Goal: Check status: Check status

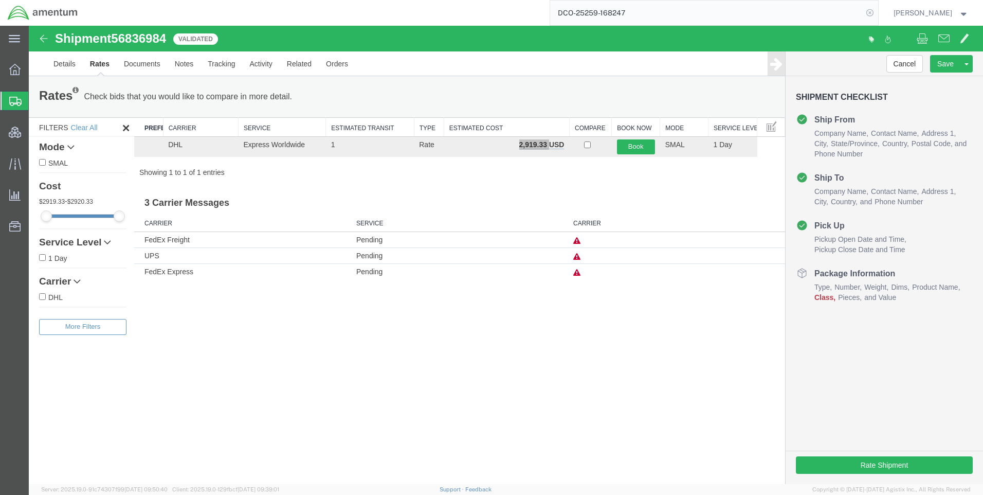
click at [877, 12] on icon at bounding box center [870, 13] width 14 height 14
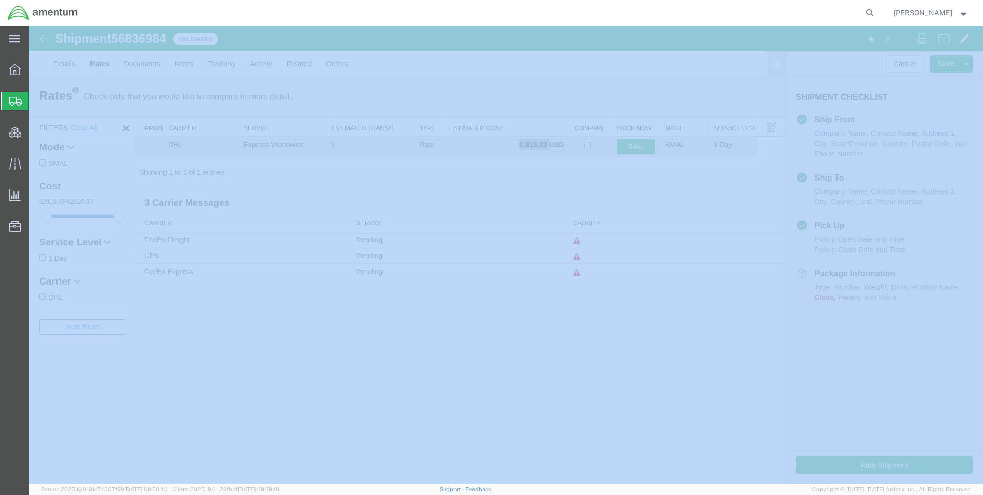
click at [877, 12] on icon at bounding box center [870, 13] width 14 height 14
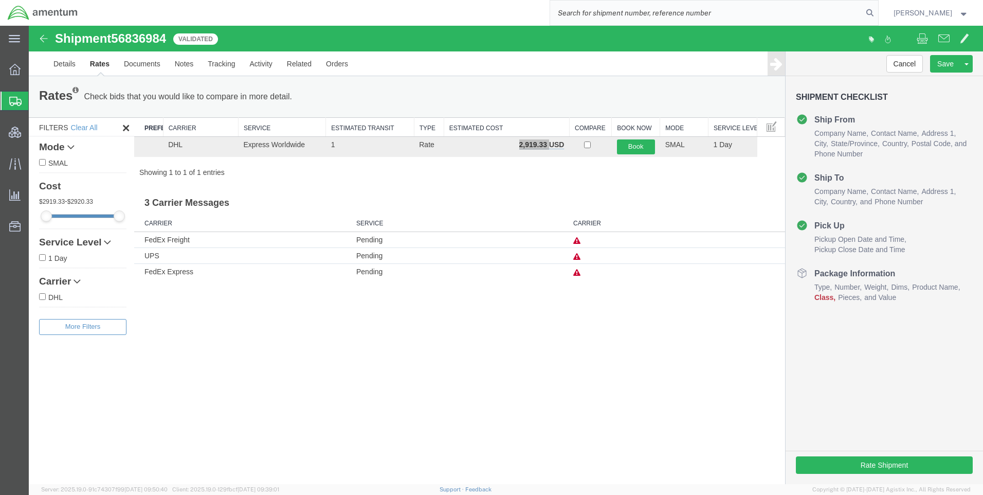
paste input "DCO-25259-168259"
type input "DCO-25259-168259"
click at [877, 10] on icon at bounding box center [870, 13] width 14 height 14
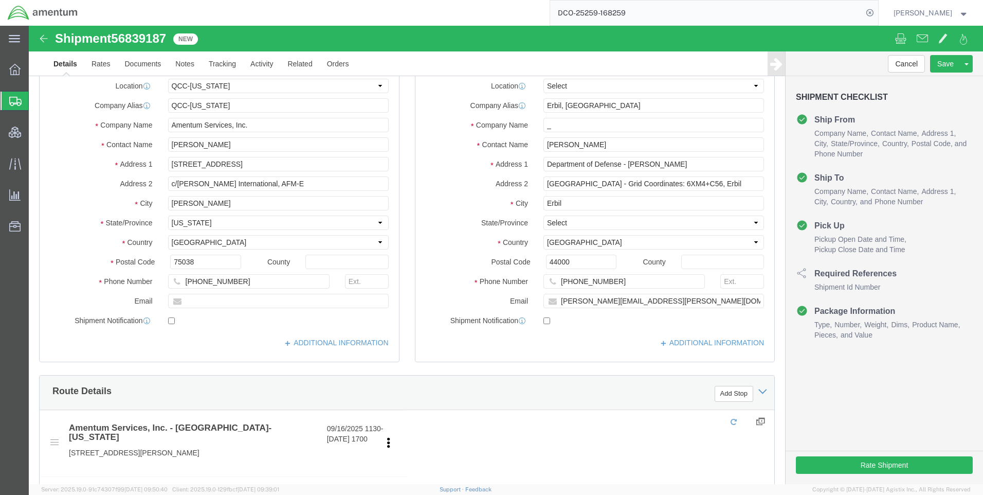
select select "42668"
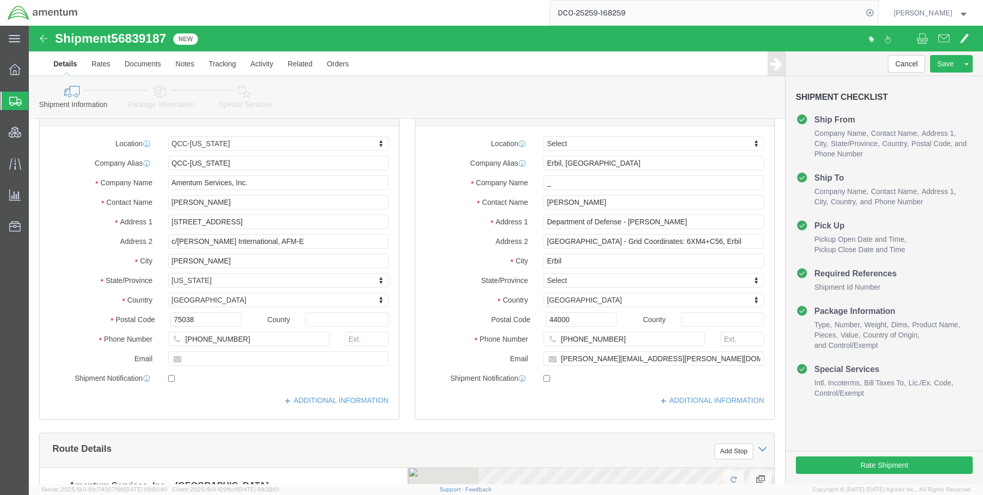
scroll to position [51, 0]
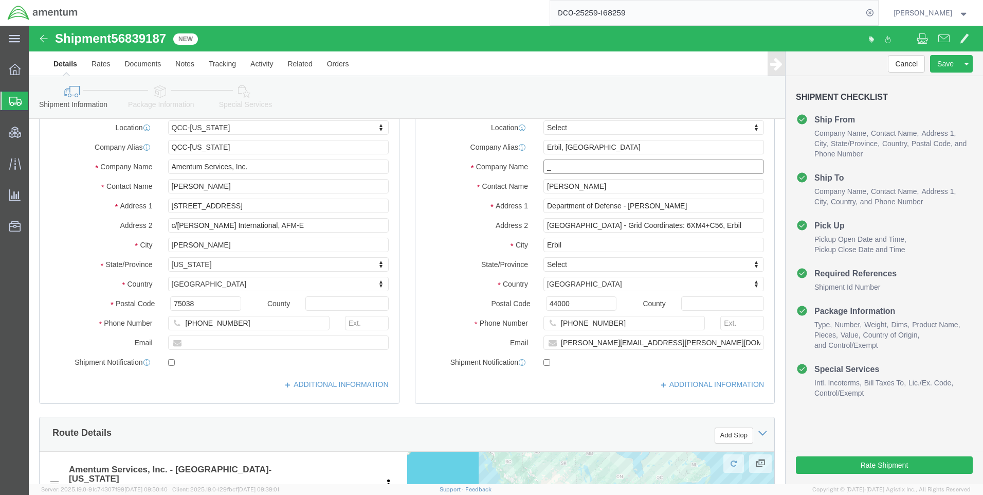
click input "_"
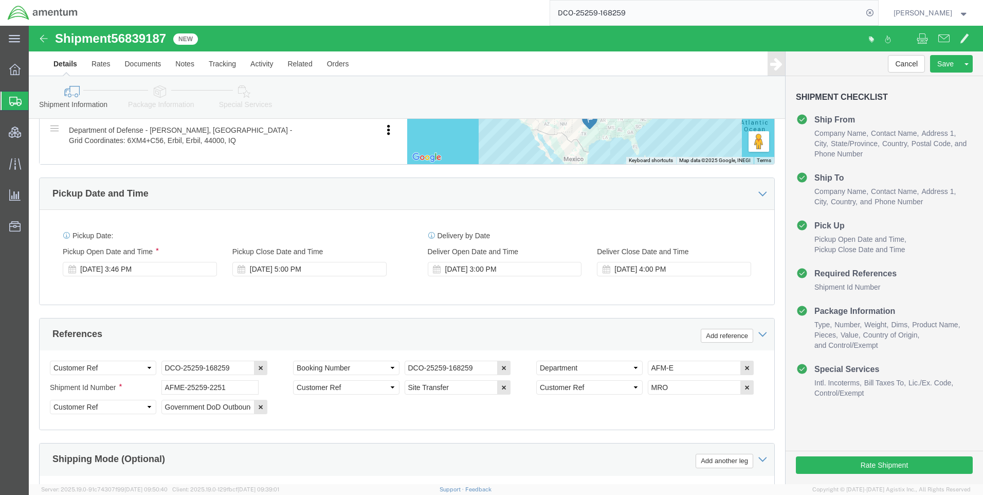
scroll to position [514, 0]
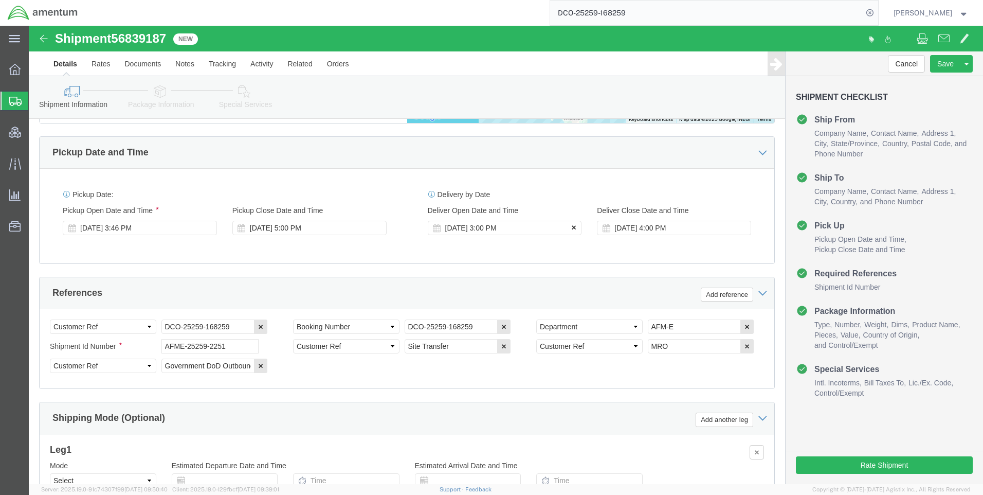
type input "__"
click icon
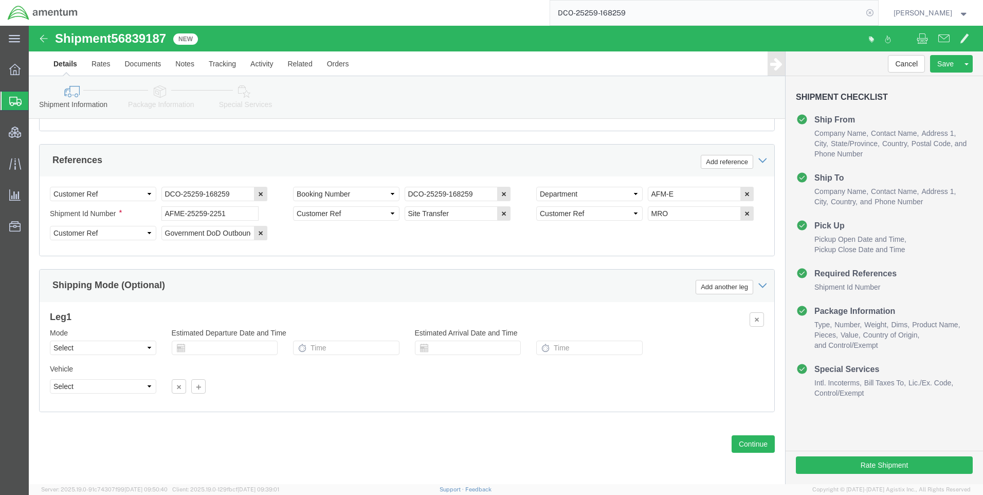
click at [876, 12] on icon at bounding box center [870, 13] width 14 height 14
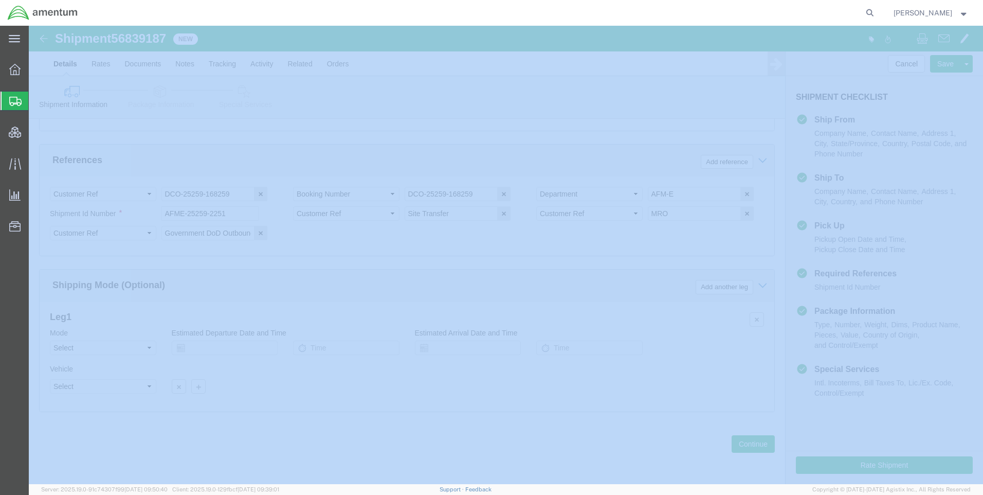
click at [876, 12] on icon at bounding box center [870, 13] width 14 height 14
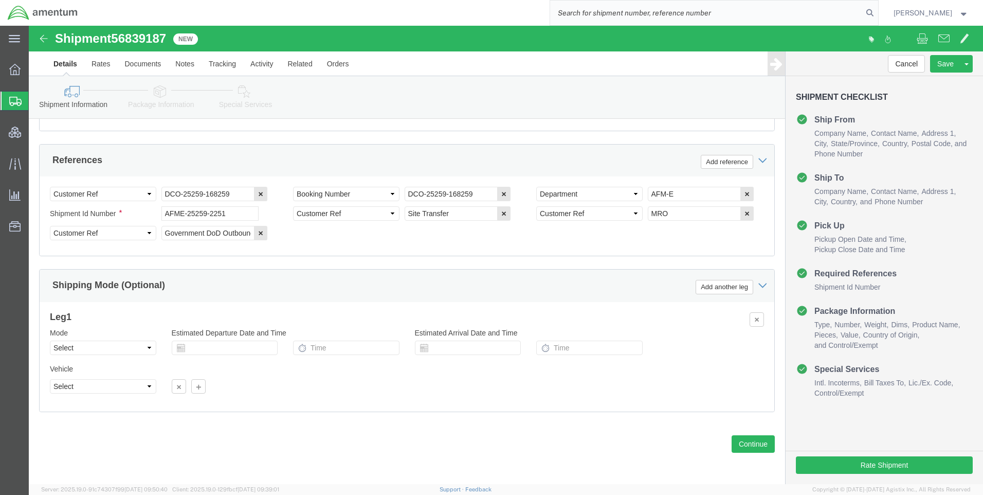
paste input "DCO-25259-168259"
type input "DCO-25259-168259"
click at [877, 9] on icon at bounding box center [870, 13] width 14 height 14
